Goal: Task Accomplishment & Management: Use online tool/utility

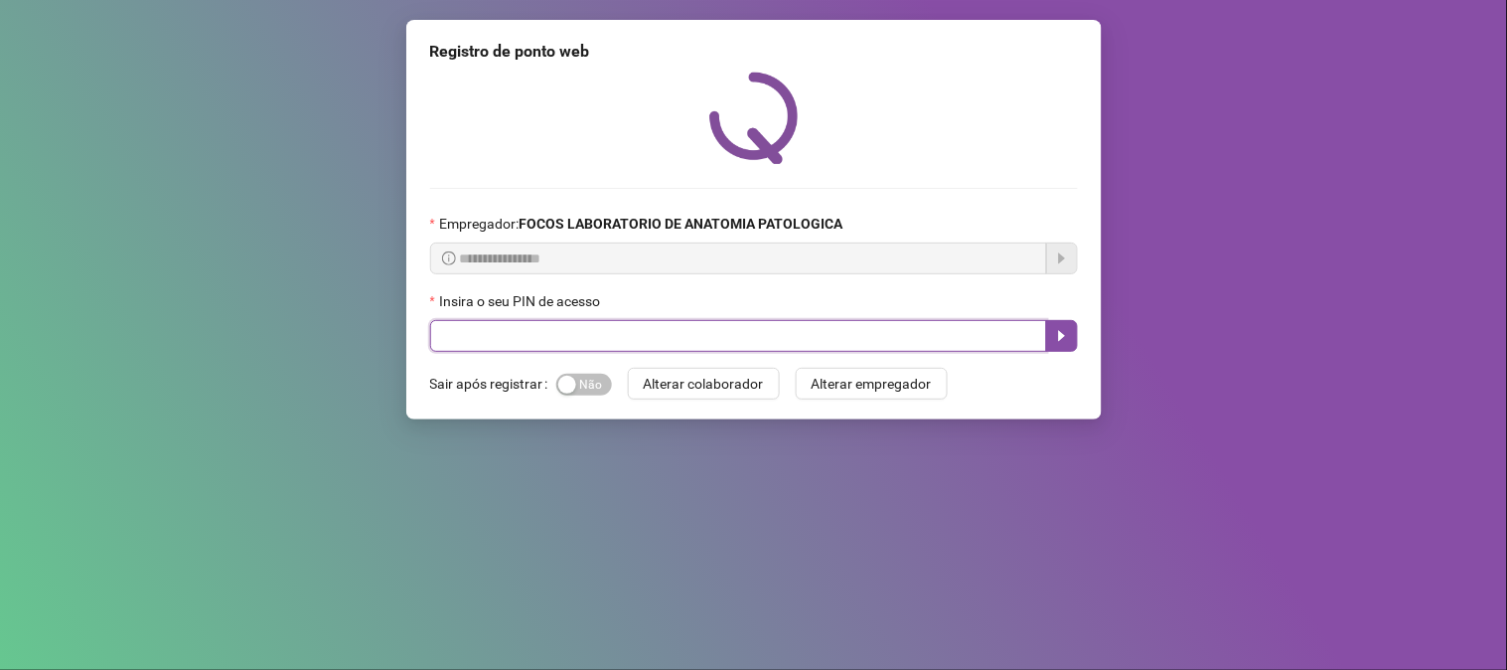
click at [661, 335] on input "text" at bounding box center [738, 336] width 617 height 32
type input "*****"
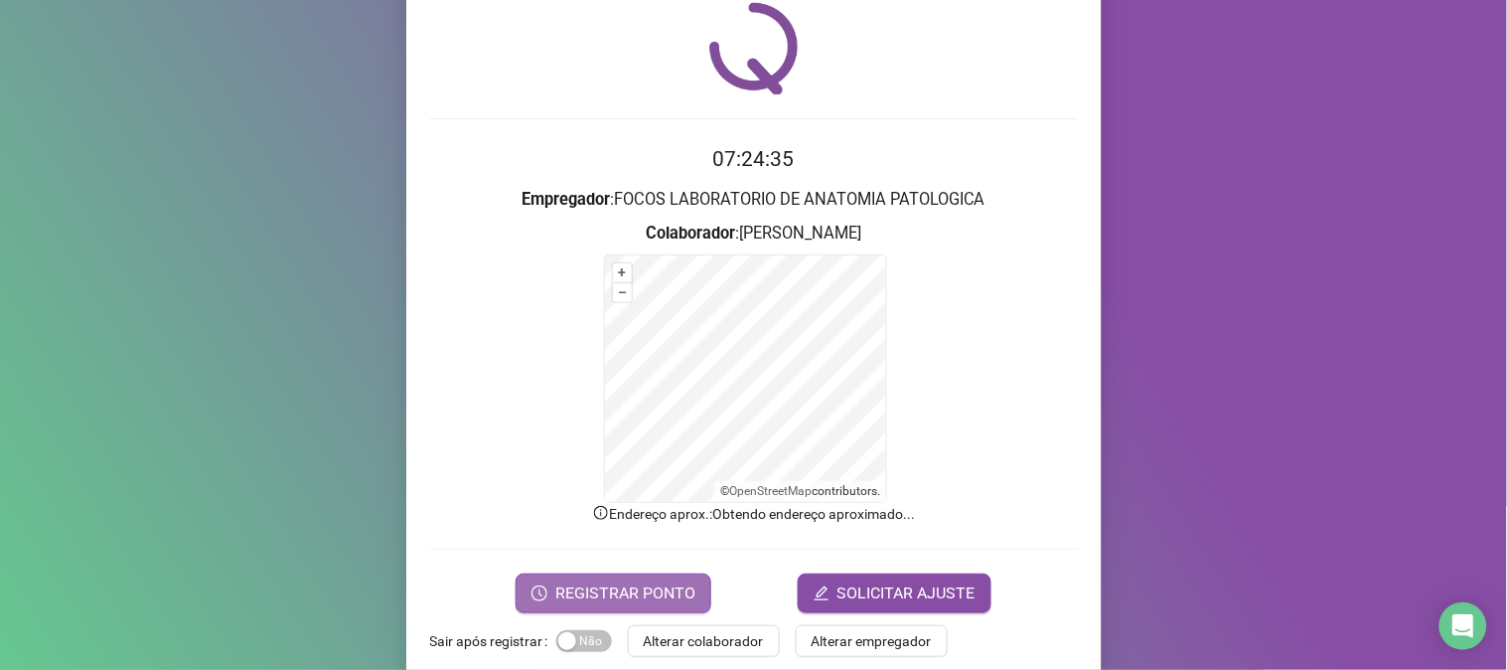
scroll to position [99, 0]
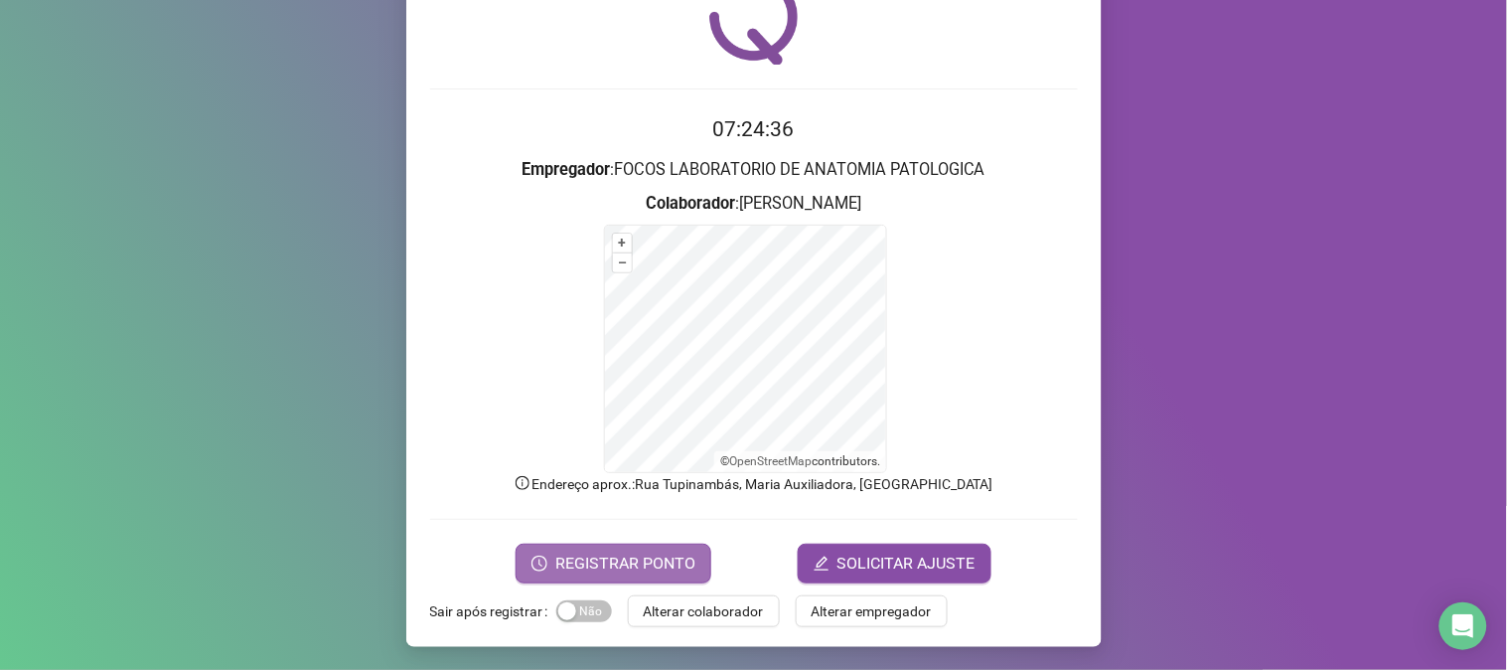
click at [621, 573] on span "REGISTRAR PONTO" at bounding box center [625, 563] width 140 height 24
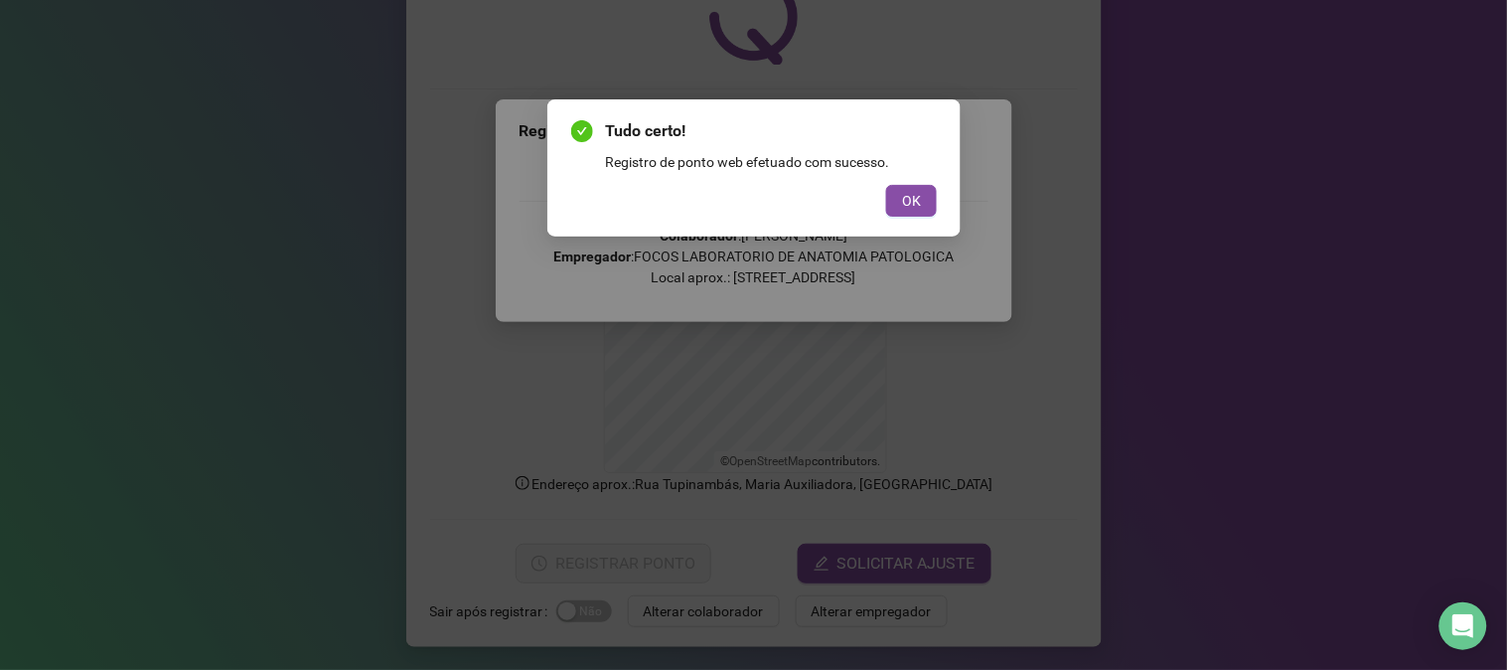
click at [901, 192] on button "OK" at bounding box center [911, 201] width 51 height 32
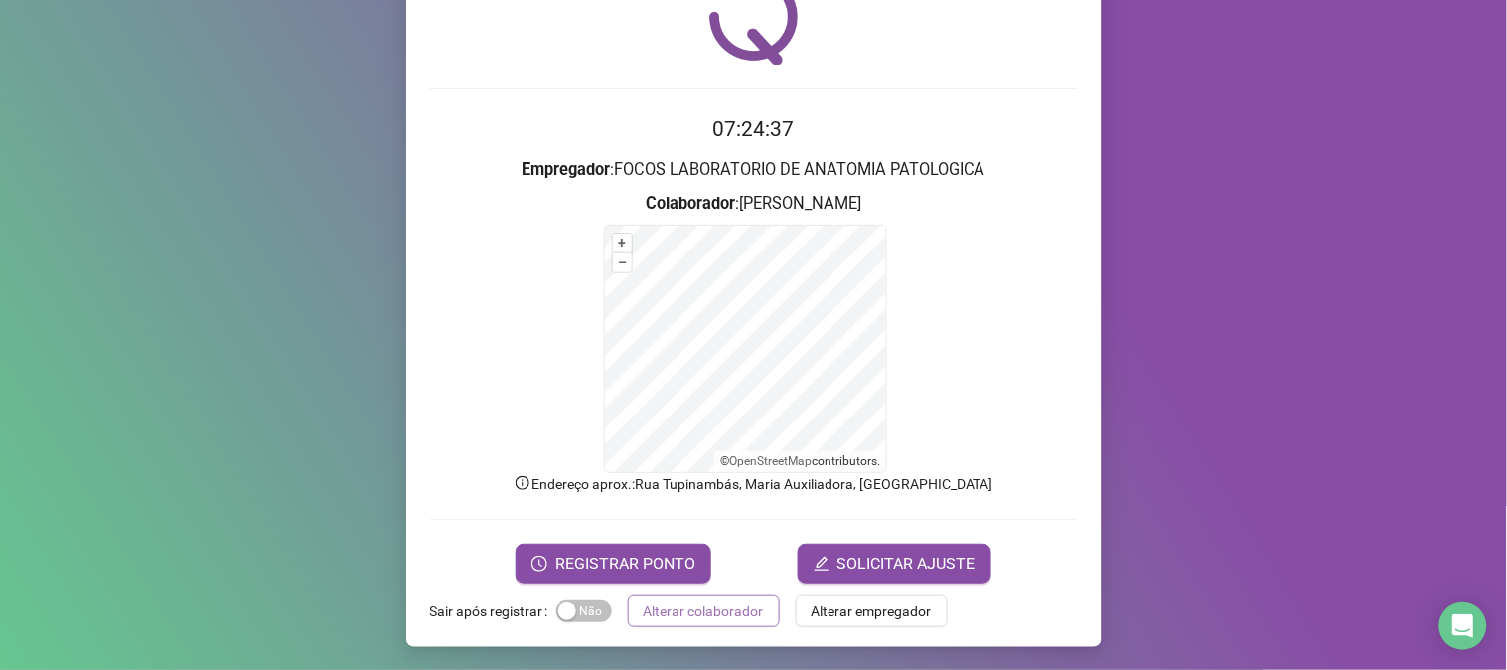
click at [703, 621] on span "Alterar colaborador" at bounding box center [704, 611] width 120 height 22
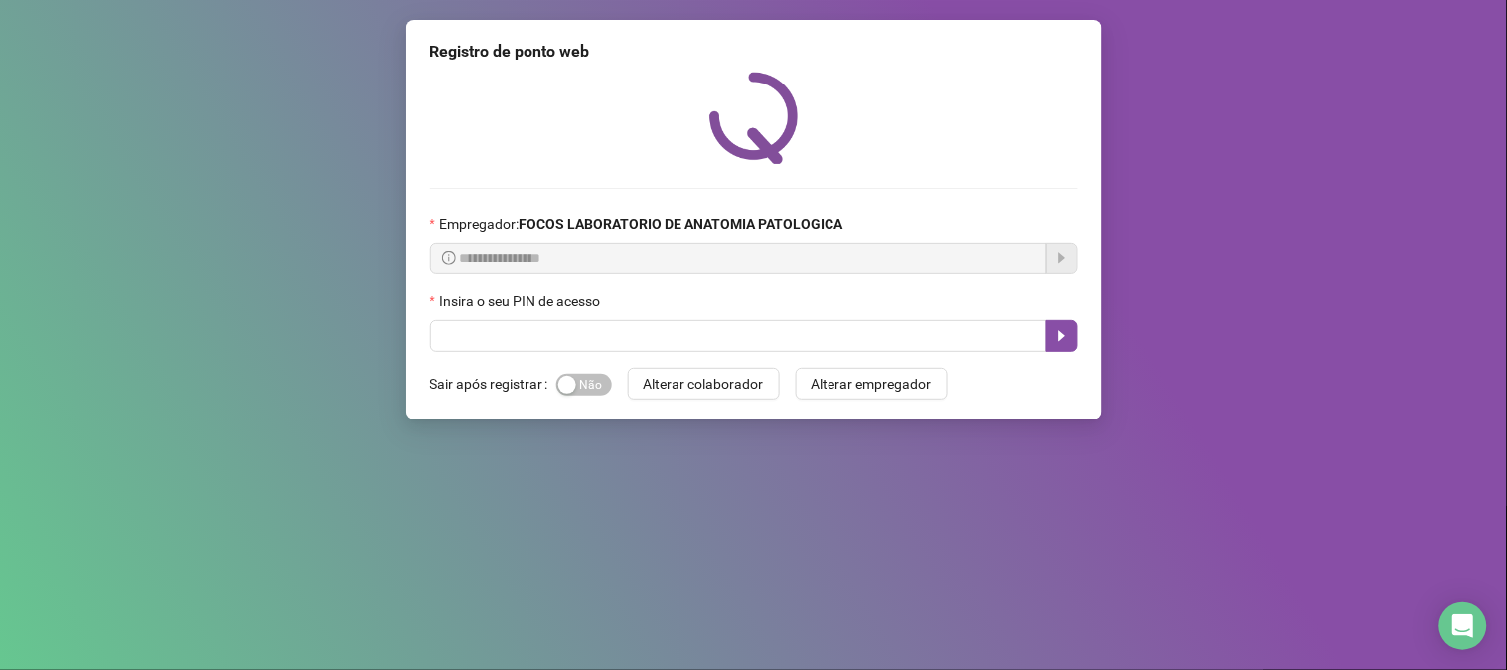
scroll to position [0, 0]
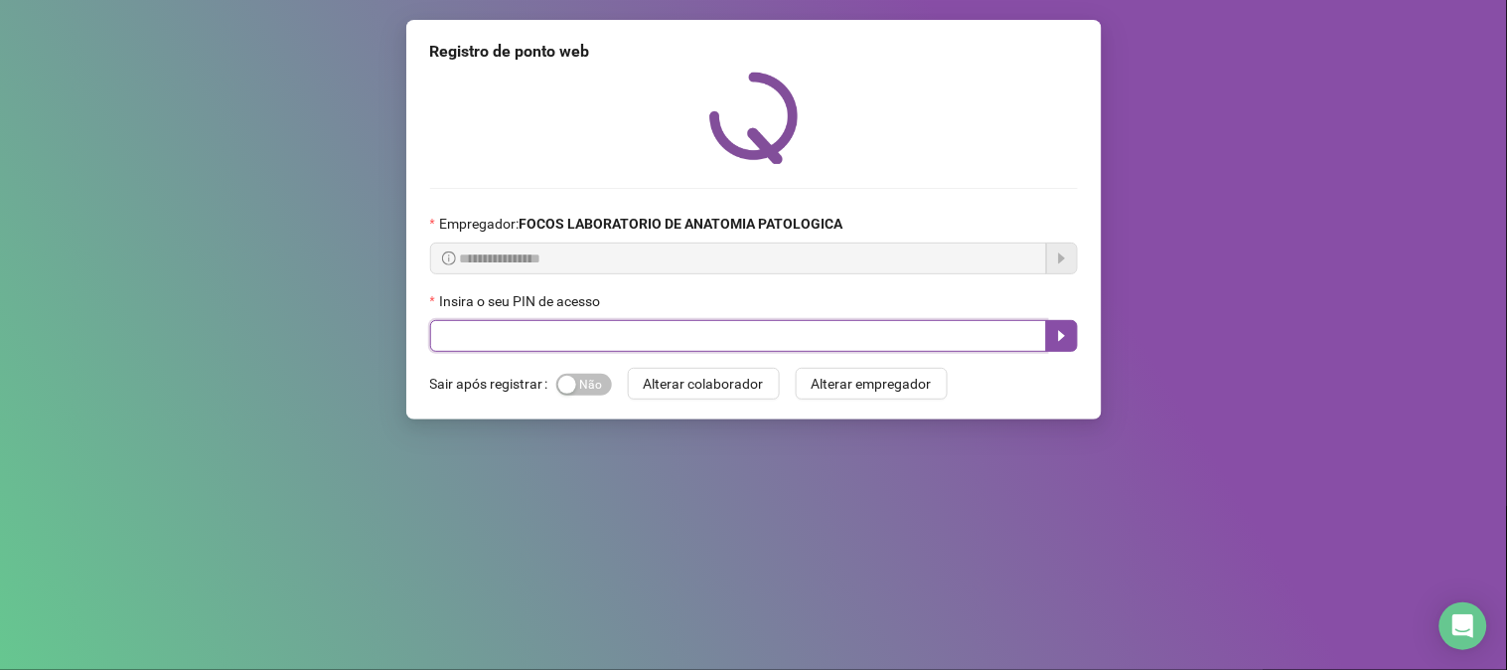
click at [581, 338] on input "text" at bounding box center [738, 336] width 617 height 32
type input "*****"
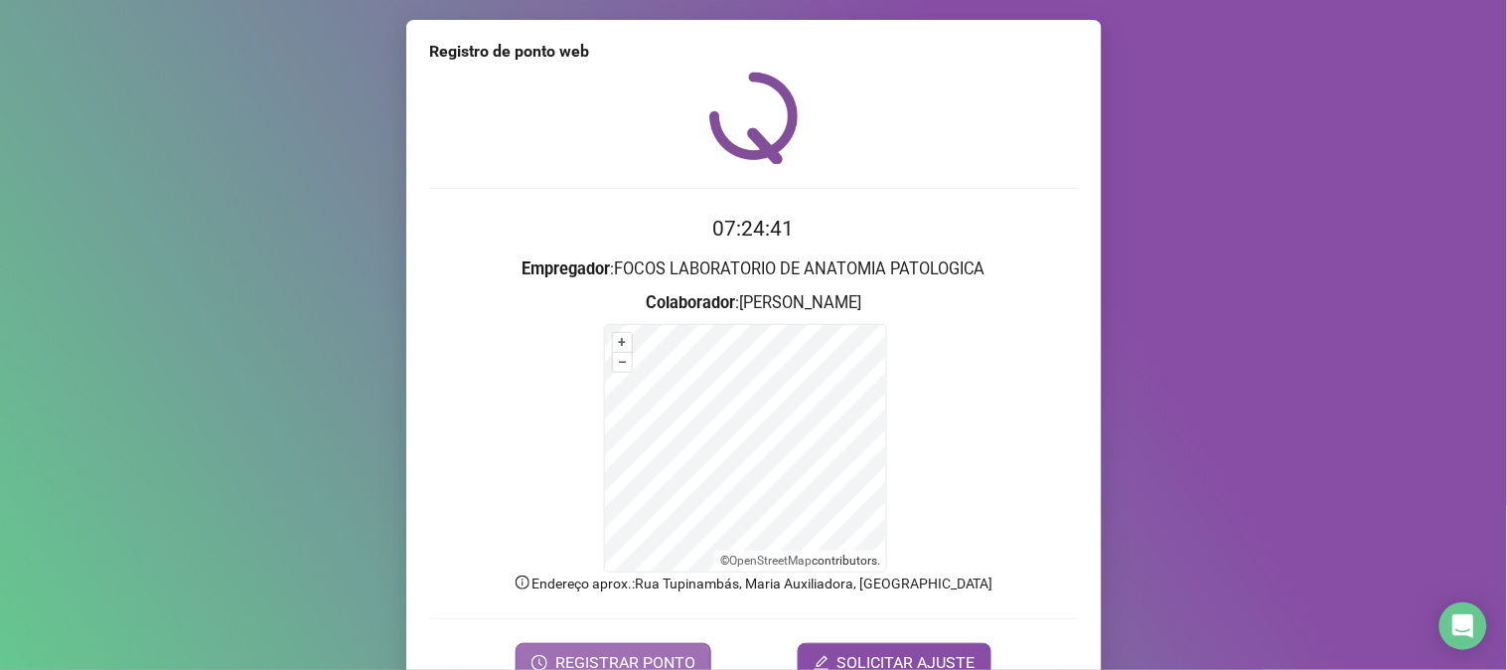
click at [661, 664] on span "REGISTRAR PONTO" at bounding box center [625, 663] width 140 height 24
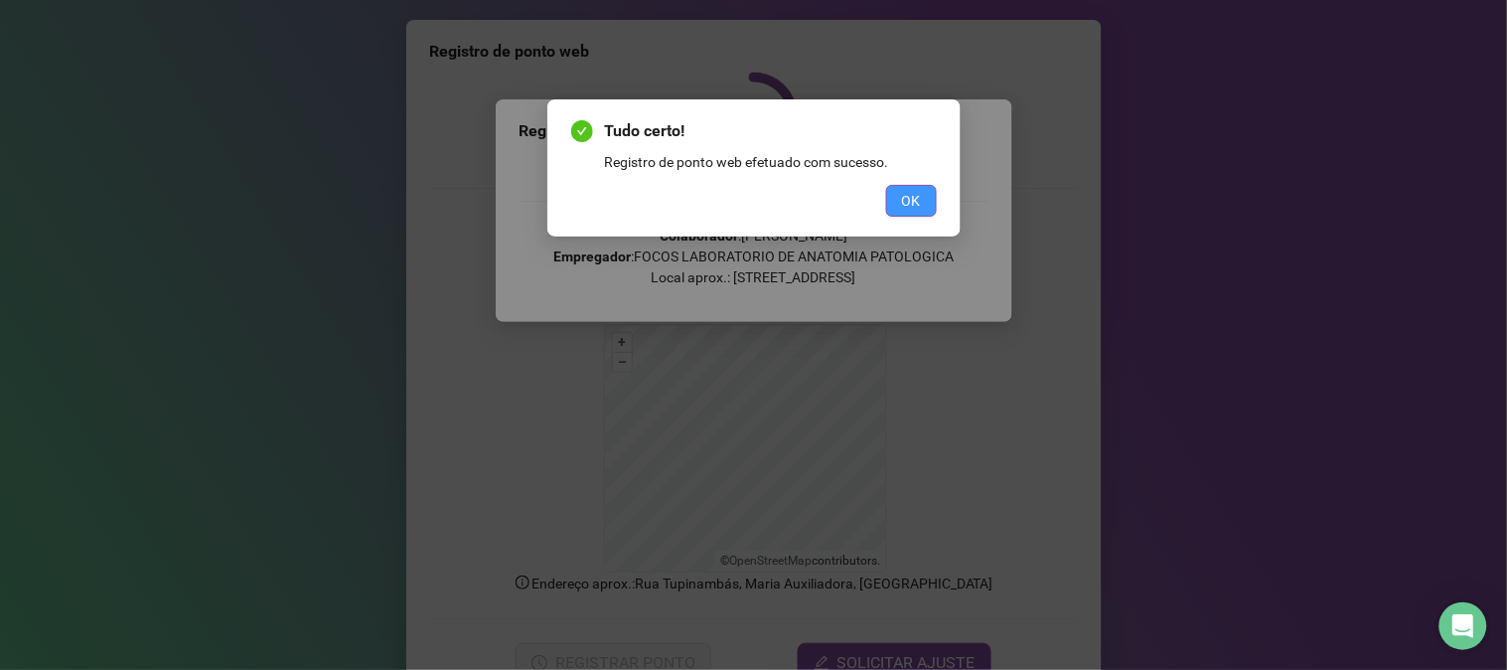
click at [920, 197] on span "OK" at bounding box center [911, 201] width 19 height 22
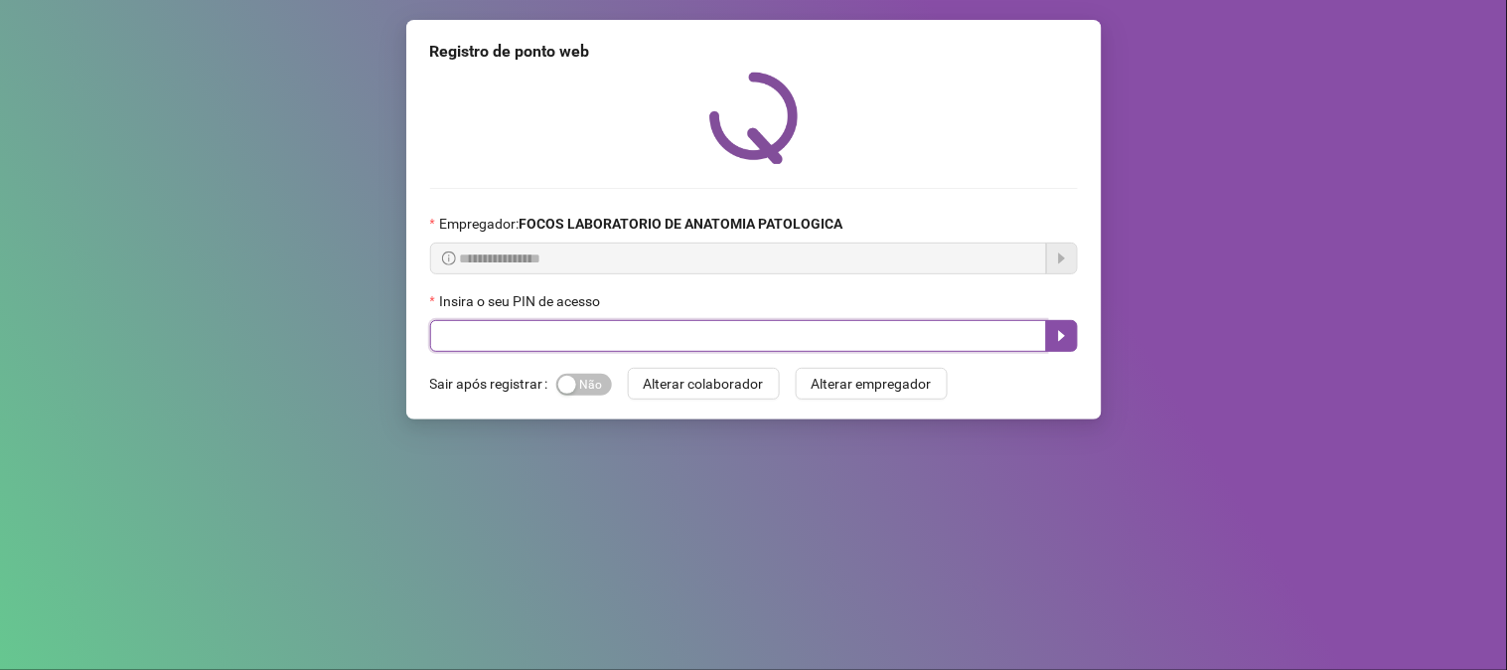
click at [689, 345] on input "text" at bounding box center [738, 336] width 617 height 32
type input "*****"
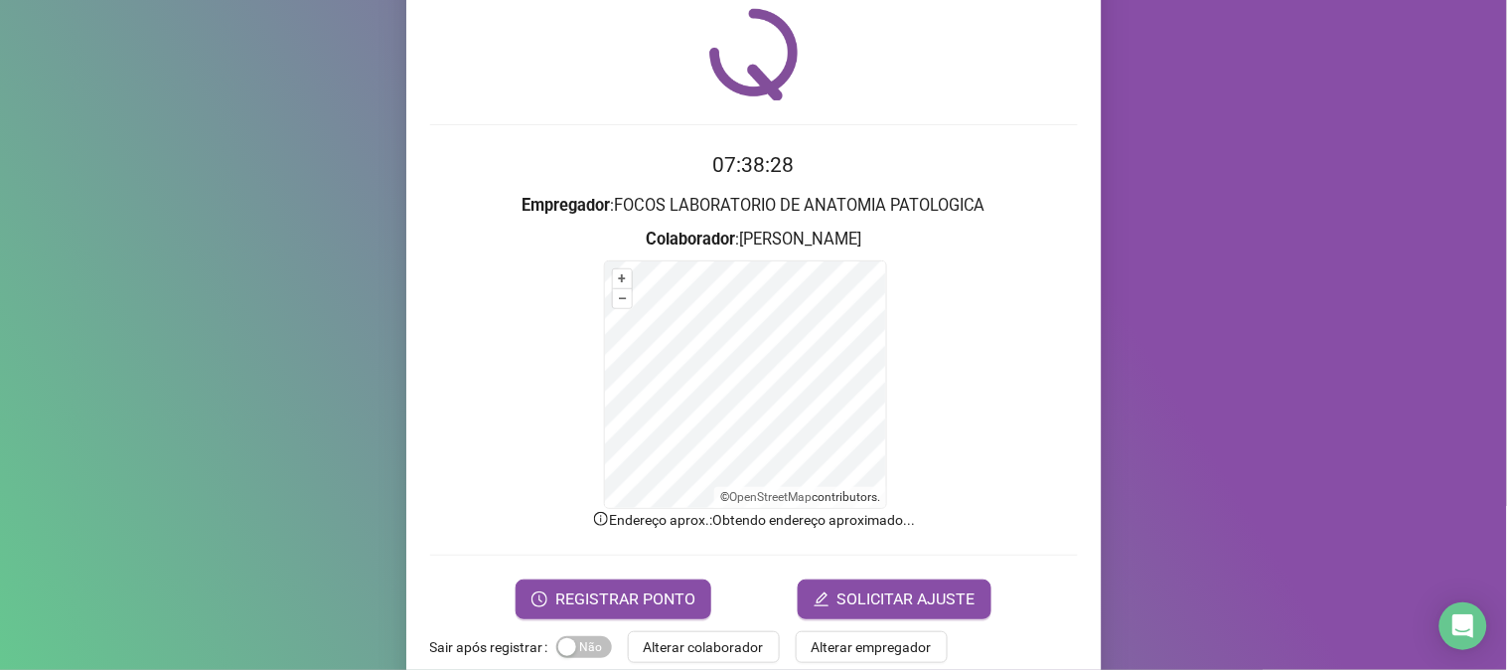
scroll to position [99, 0]
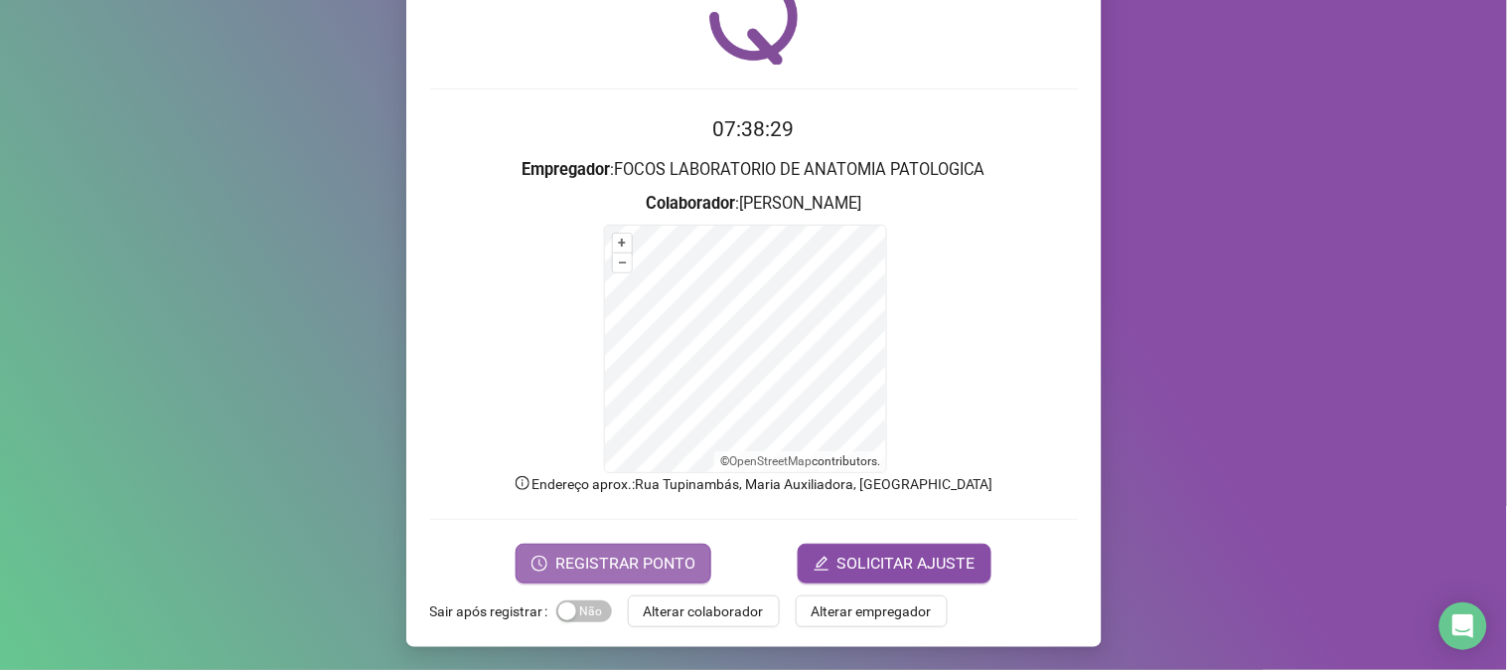
click at [606, 549] on button "REGISTRAR PONTO" at bounding box center [614, 563] width 196 height 40
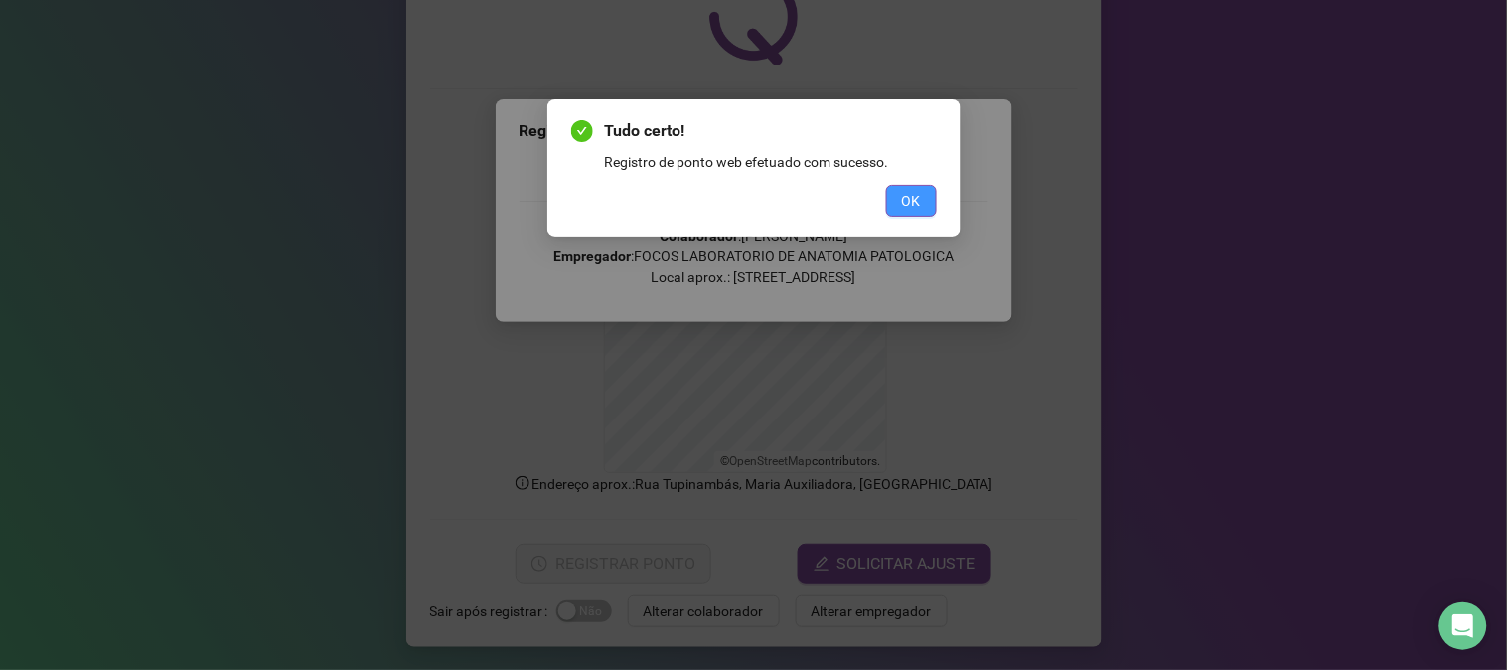
click at [917, 205] on span "OK" at bounding box center [911, 201] width 19 height 22
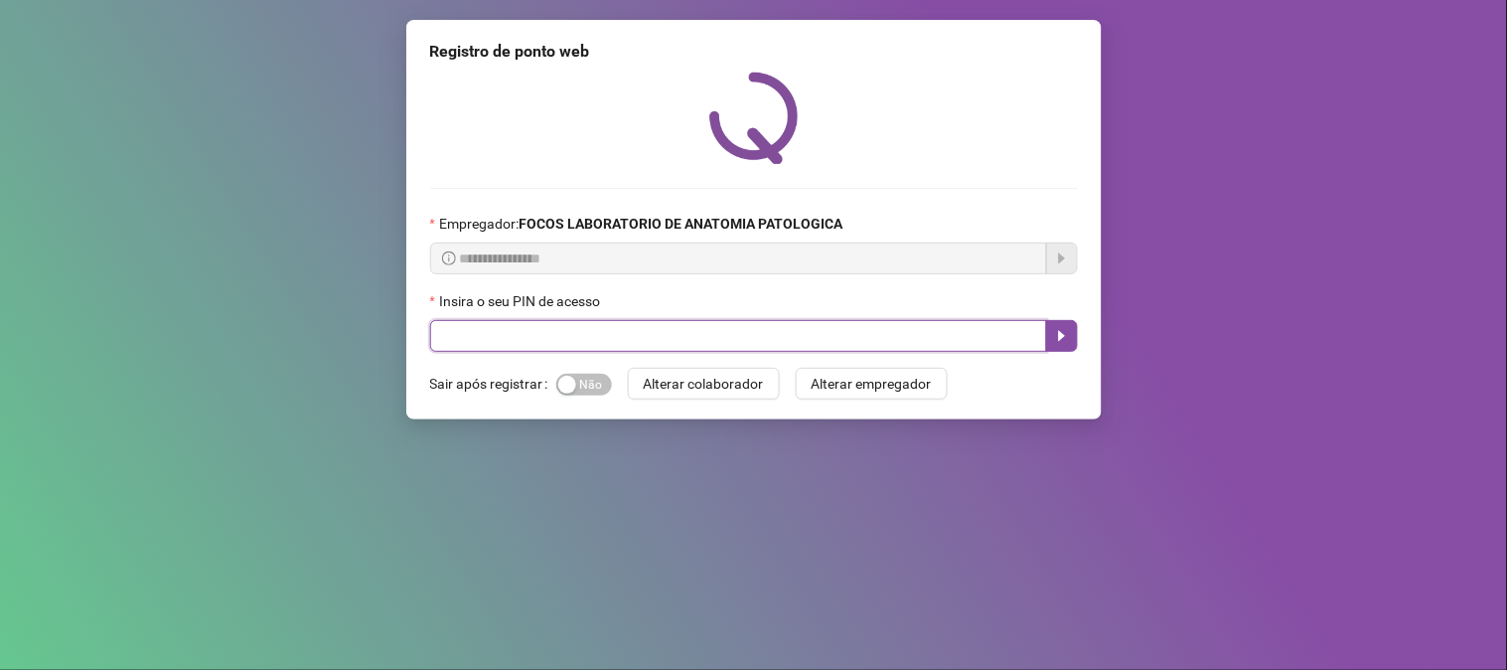
click at [612, 345] on input "text" at bounding box center [738, 336] width 617 height 32
type input "*****"
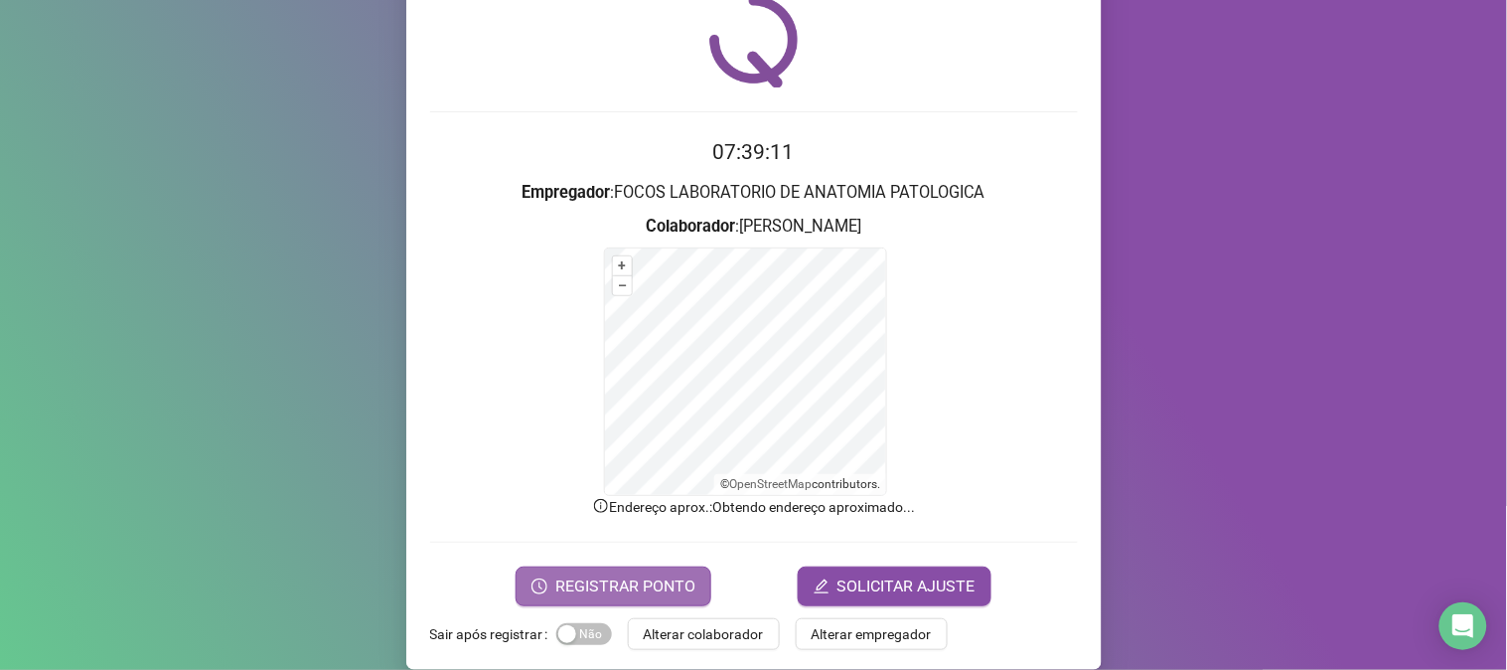
scroll to position [99, 0]
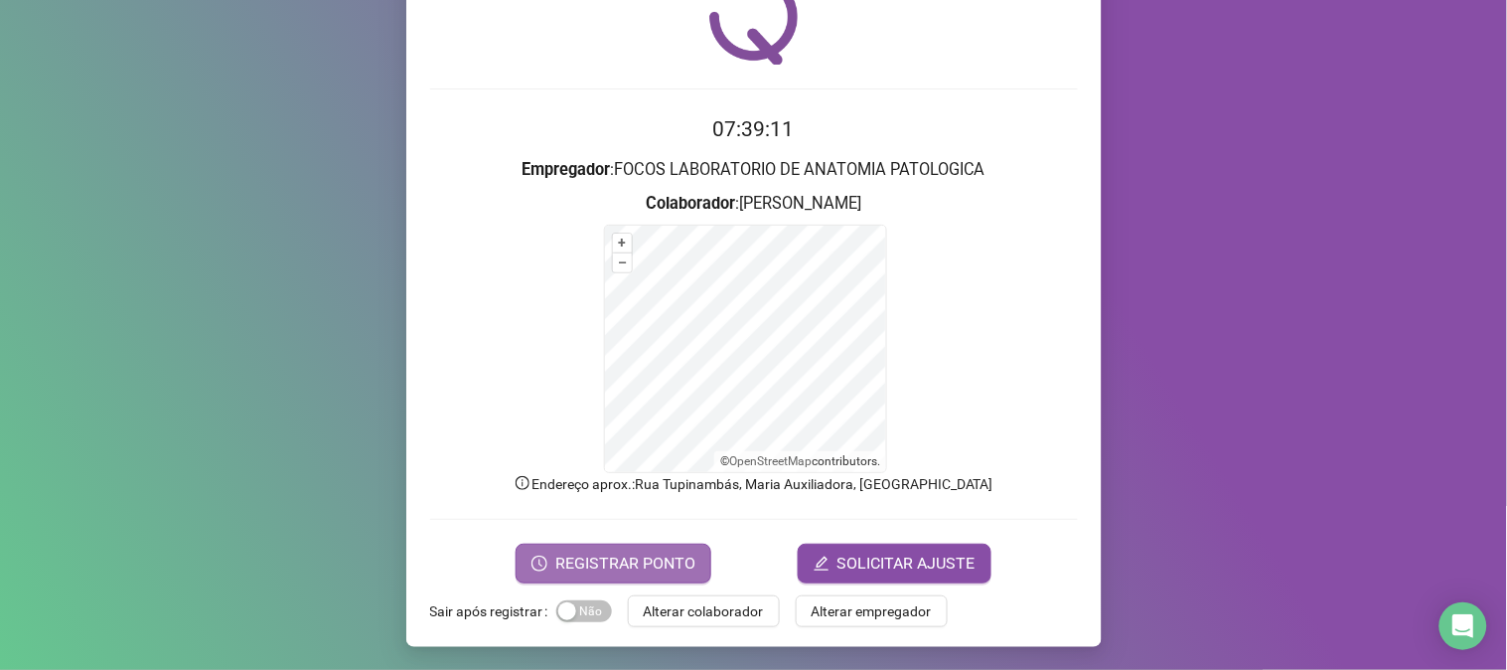
click at [659, 543] on button "REGISTRAR PONTO" at bounding box center [614, 563] width 196 height 40
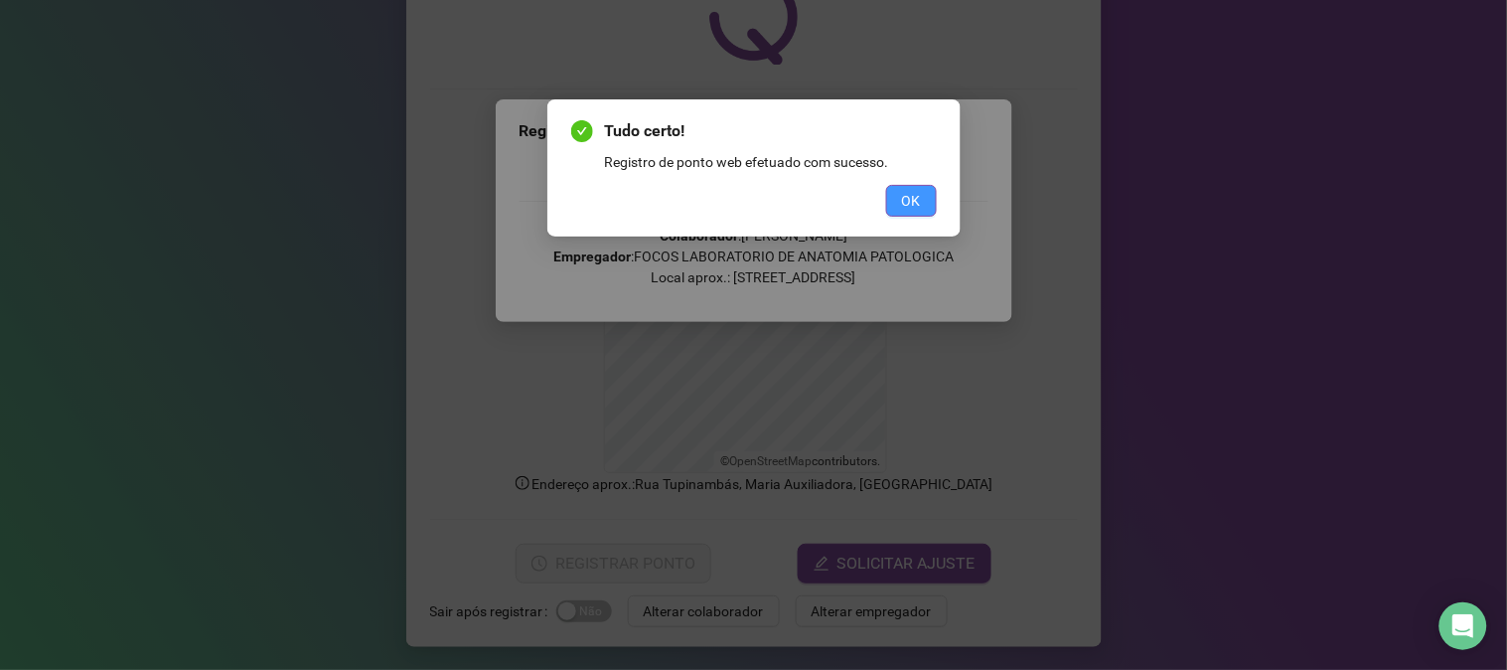
click at [926, 189] on button "OK" at bounding box center [911, 201] width 51 height 32
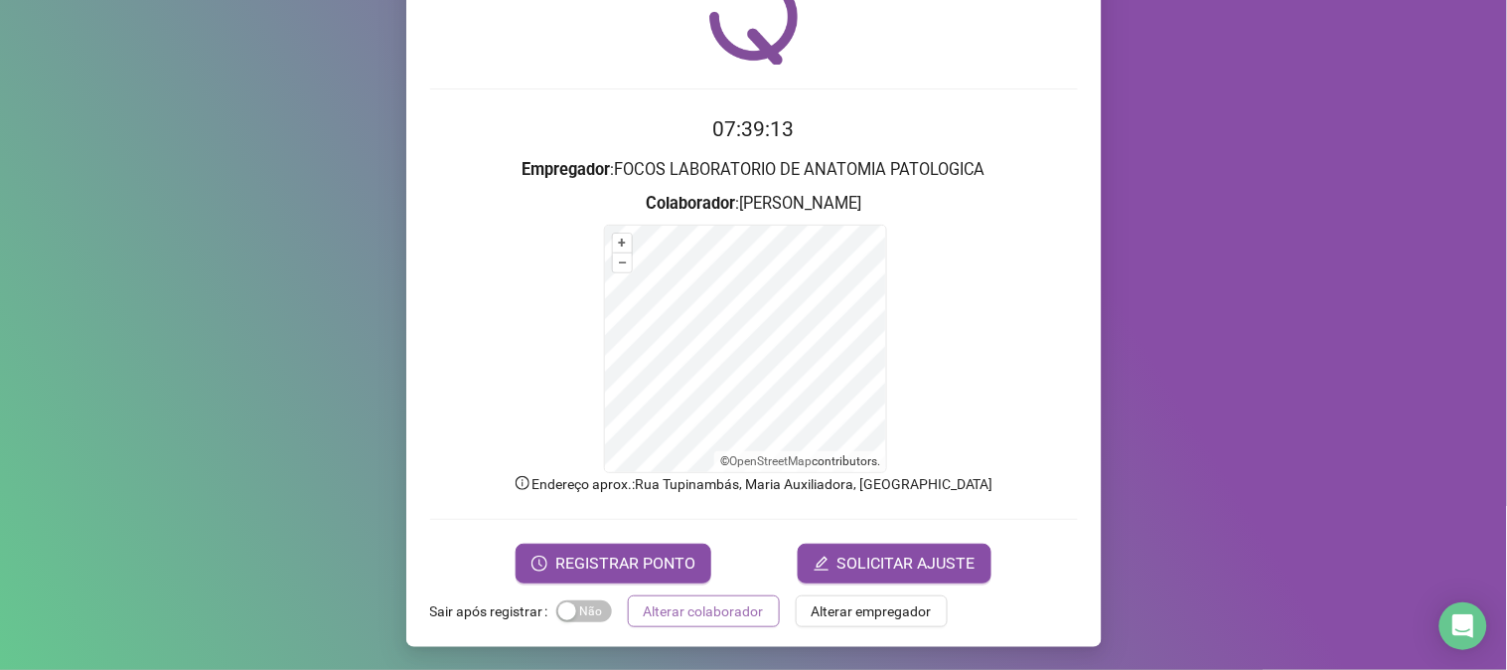
click at [717, 610] on span "Alterar colaborador" at bounding box center [704, 611] width 120 height 22
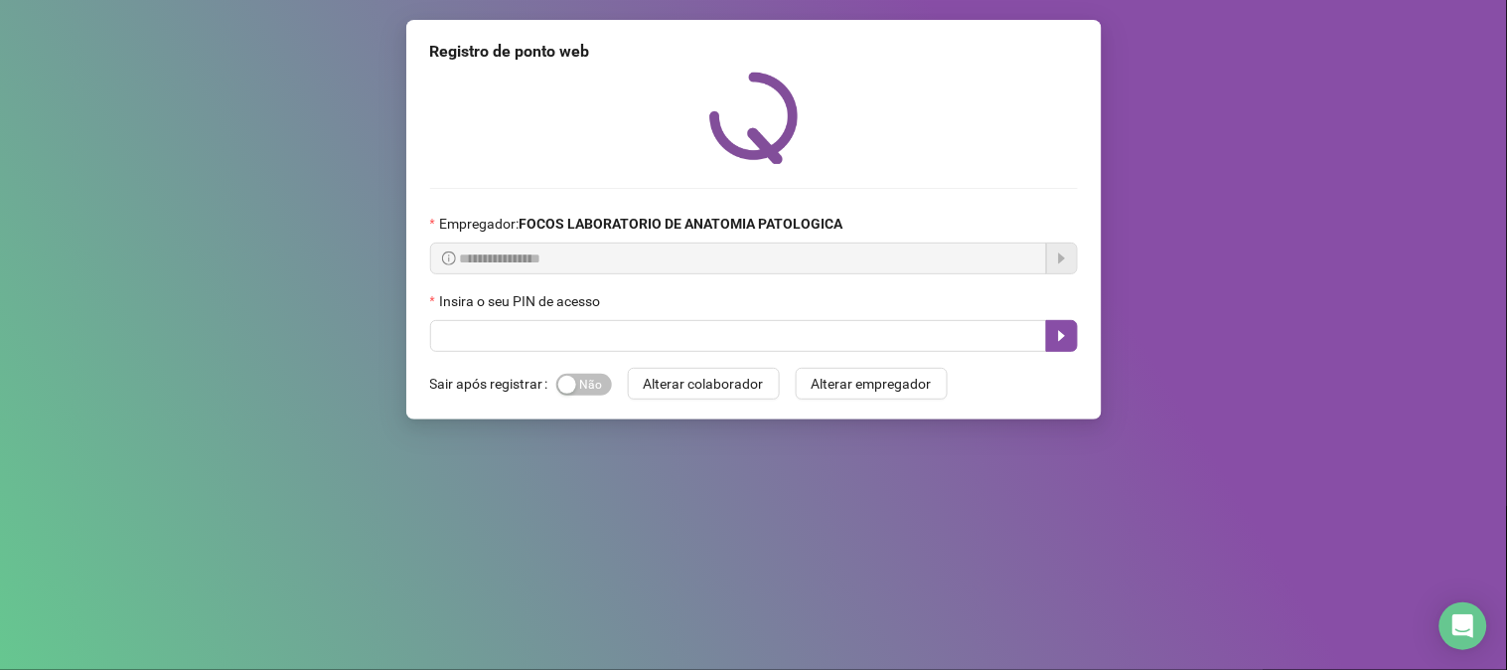
scroll to position [0, 0]
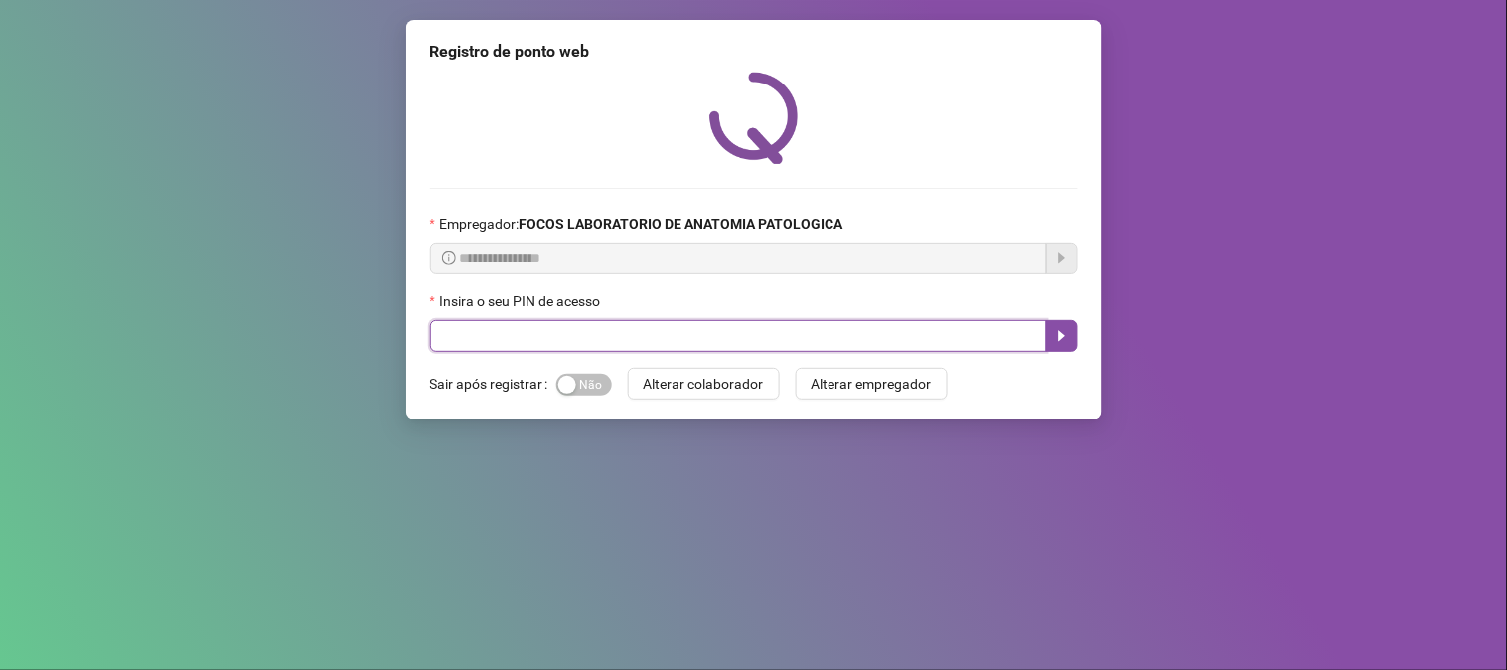
click at [650, 336] on input "text" at bounding box center [738, 336] width 617 height 32
type input "*****"
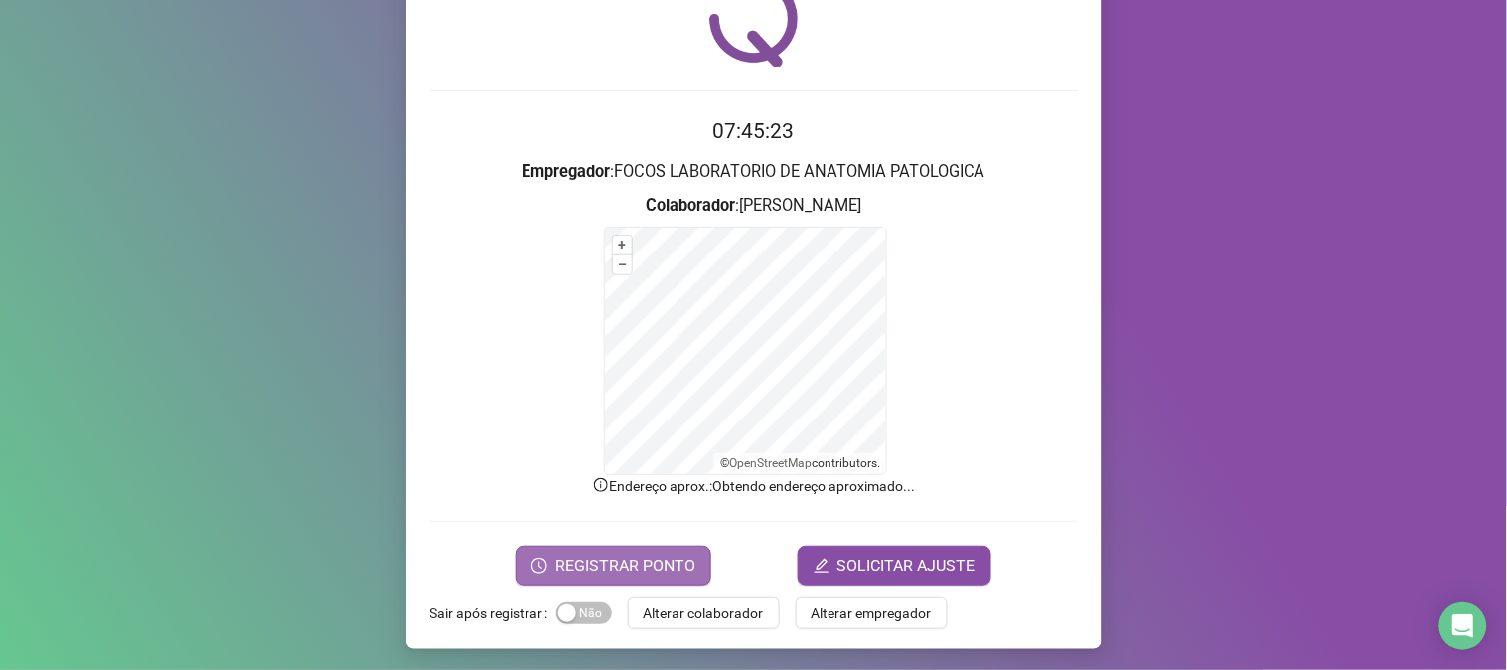
scroll to position [99, 0]
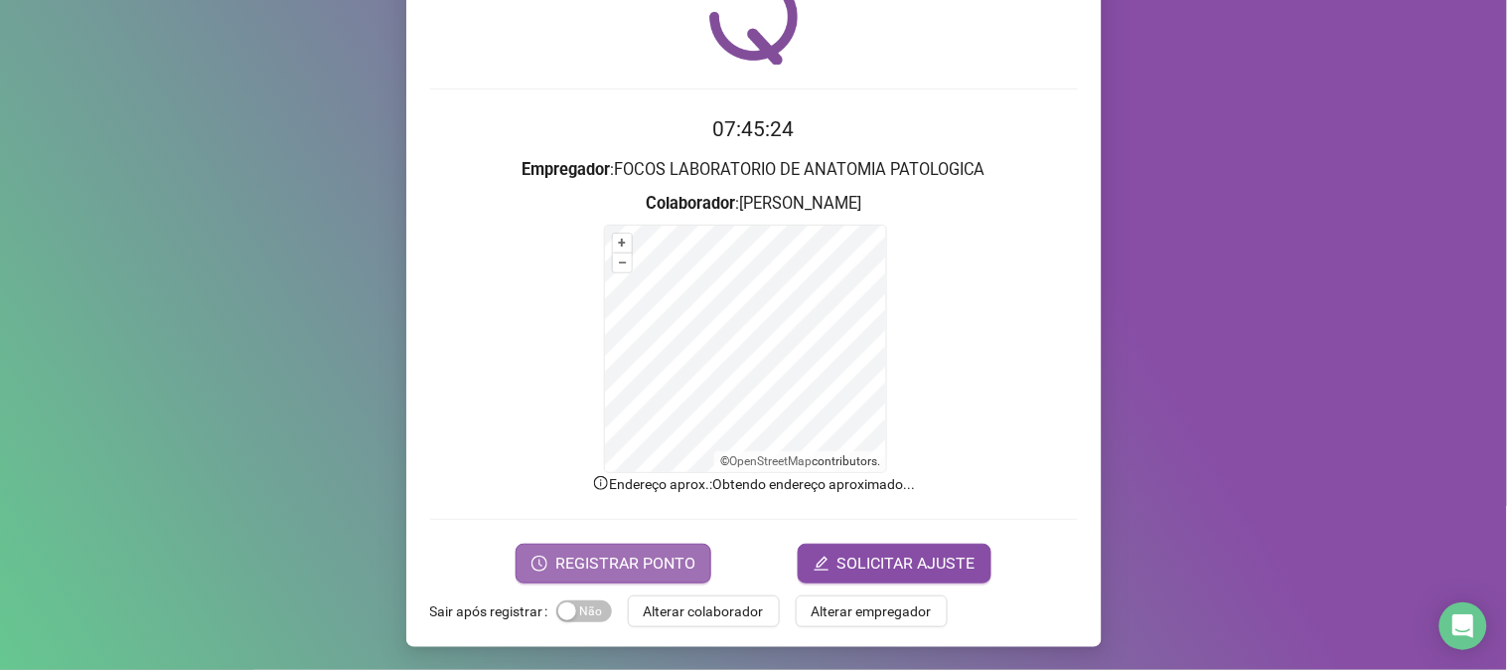
click at [620, 549] on button "REGISTRAR PONTO" at bounding box center [614, 563] width 196 height 40
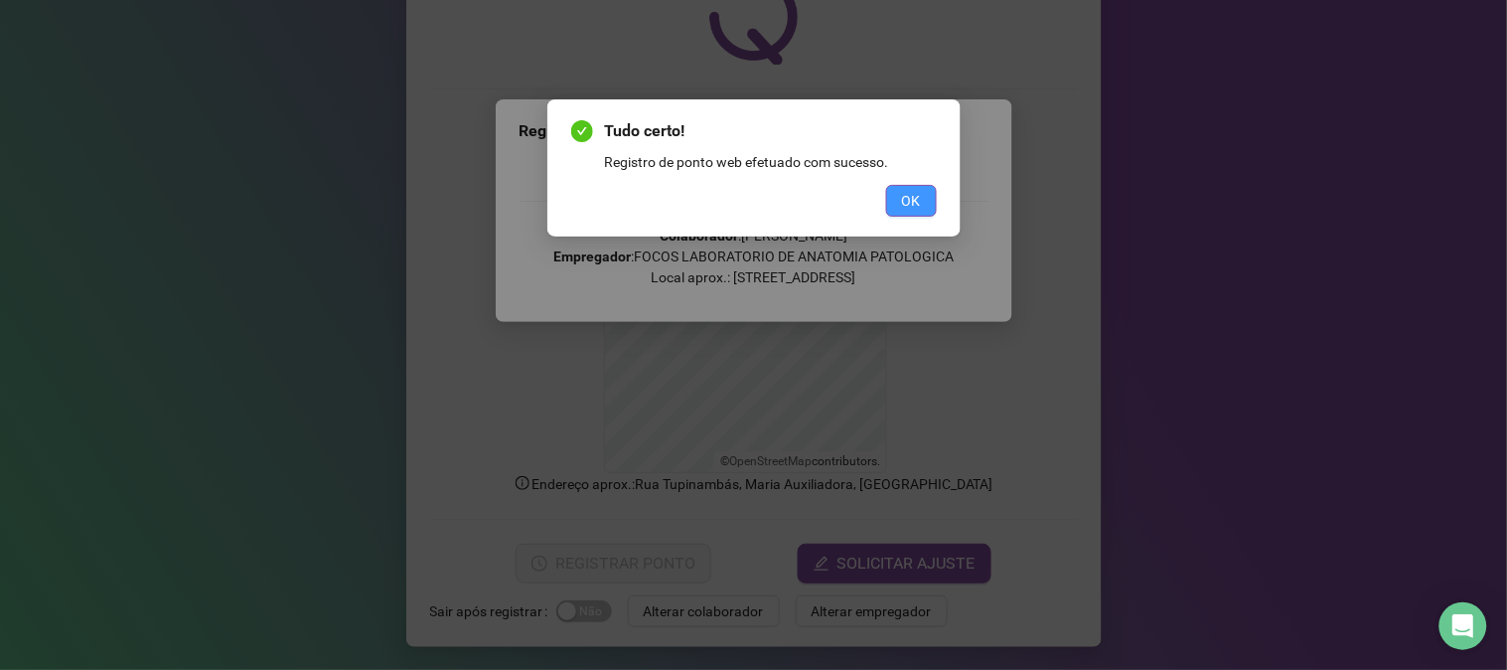
click at [914, 185] on button "OK" at bounding box center [911, 201] width 51 height 32
